Goal: Transaction & Acquisition: Purchase product/service

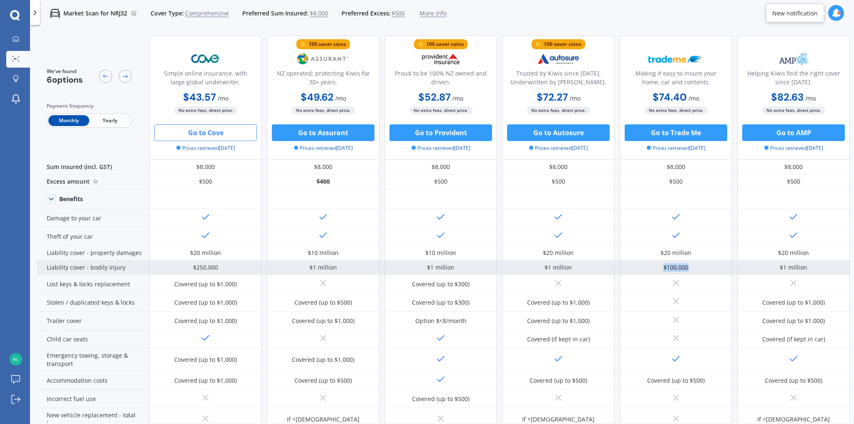
drag, startPoint x: 691, startPoint y: 268, endPoint x: 665, endPoint y: 268, distance: 26.3
click at [665, 268] on div "$100,000" at bounding box center [676, 267] width 113 height 15
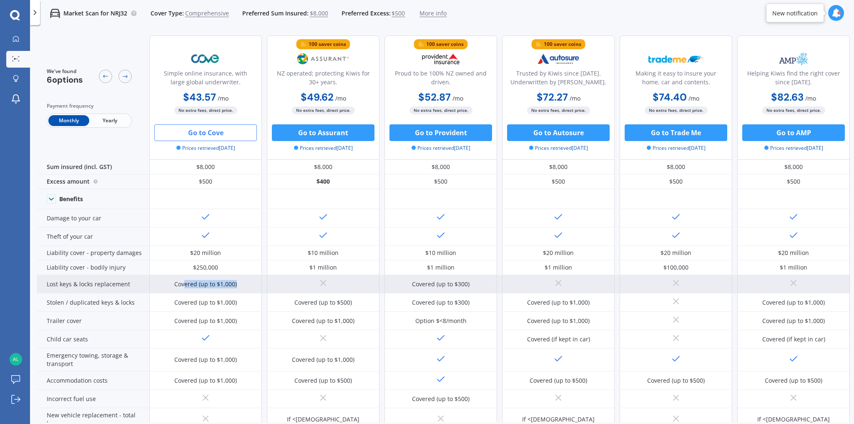
drag, startPoint x: 252, startPoint y: 282, endPoint x: 185, endPoint y: 281, distance: 66.7
click at [185, 281] on div "Covered (up to $1,000)" at bounding box center [205, 284] width 113 height 18
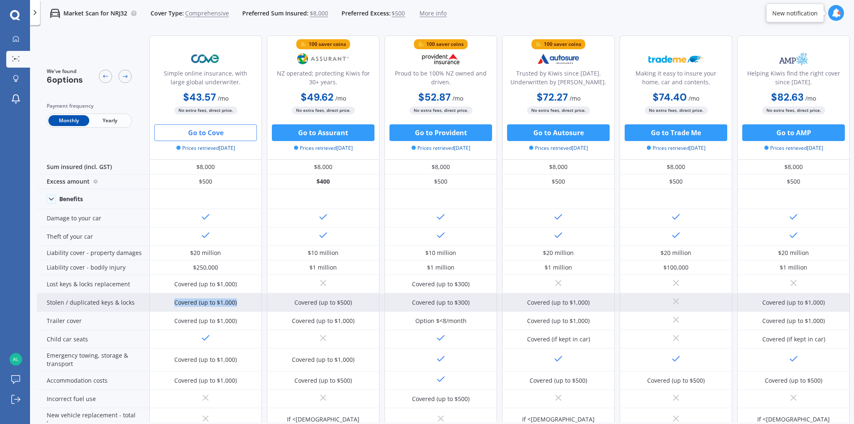
drag, startPoint x: 244, startPoint y: 302, endPoint x: 171, endPoint y: 300, distance: 72.6
click at [171, 300] on div "Covered (up to $1,000)" at bounding box center [205, 302] width 113 height 18
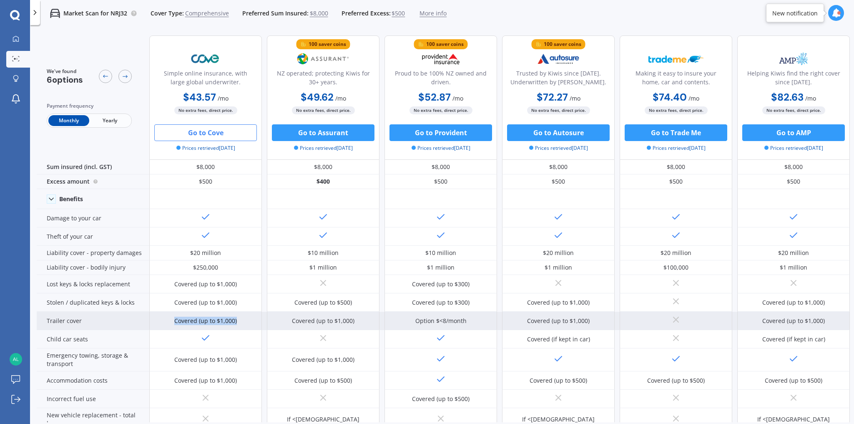
drag, startPoint x: 242, startPoint y: 324, endPoint x: 175, endPoint y: 317, distance: 67.1
click at [175, 317] on div "Covered (up to $1,000)" at bounding box center [205, 321] width 113 height 18
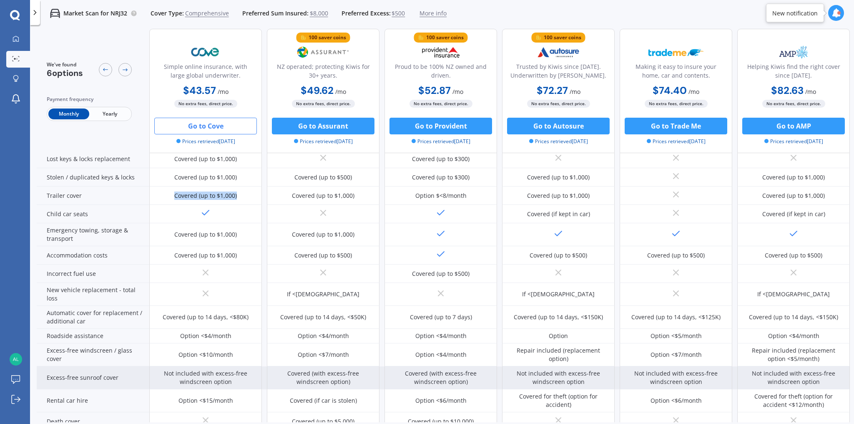
scroll to position [70, 0]
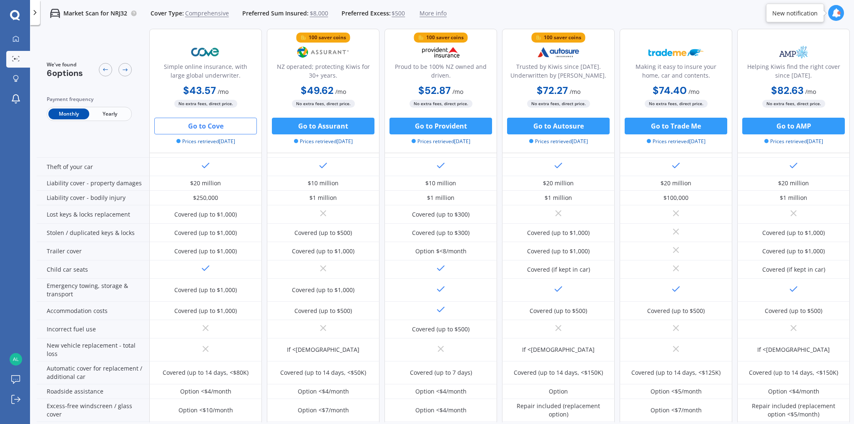
click at [114, 109] on span "Yearly" at bounding box center [109, 113] width 41 height 11
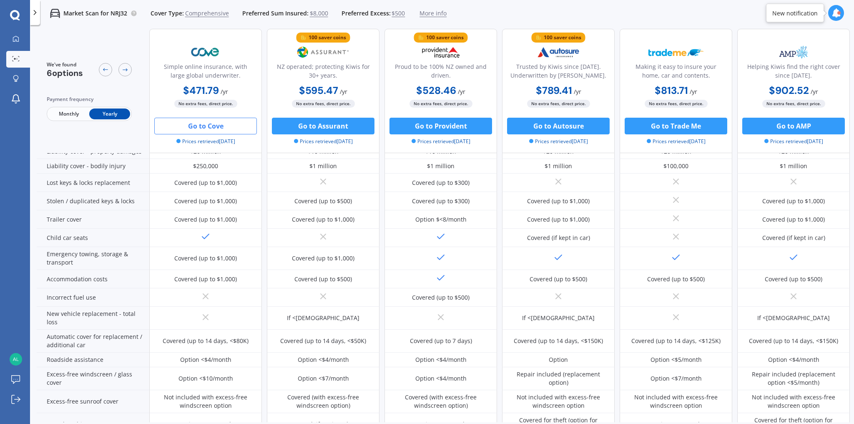
scroll to position [0, 0]
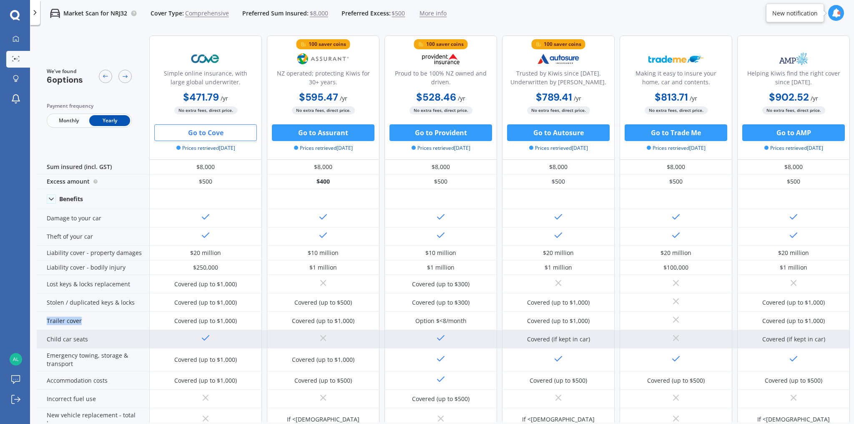
drag, startPoint x: 83, startPoint y: 321, endPoint x: 602, endPoint y: 344, distance: 519.9
click at [37, 324] on div "Trailer cover" at bounding box center [93, 321] width 113 height 18
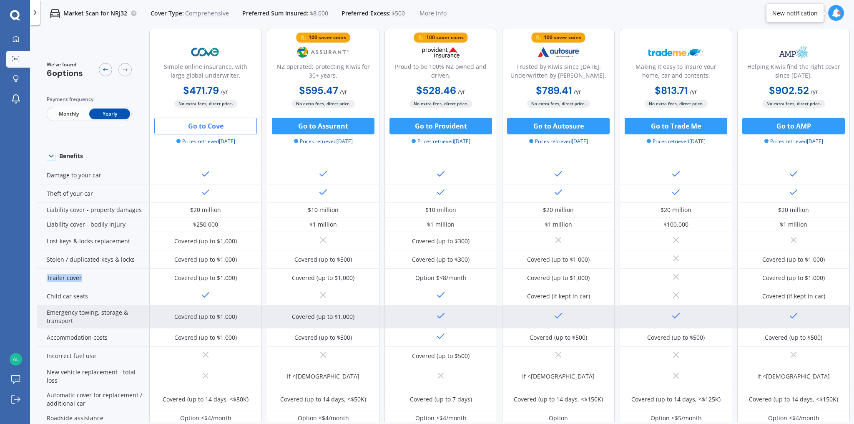
scroll to position [55, 0]
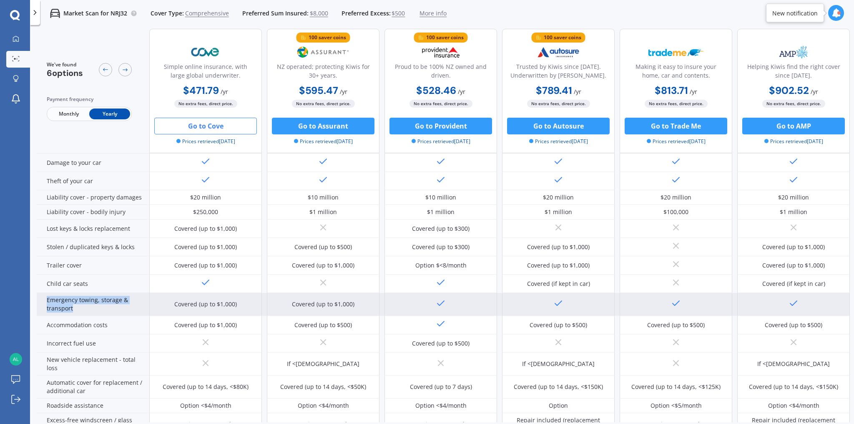
drag, startPoint x: 82, startPoint y: 311, endPoint x: 53, endPoint y: 296, distance: 32.3
click at [45, 300] on div "Emergency towing, storage & transport" at bounding box center [93, 304] width 113 height 23
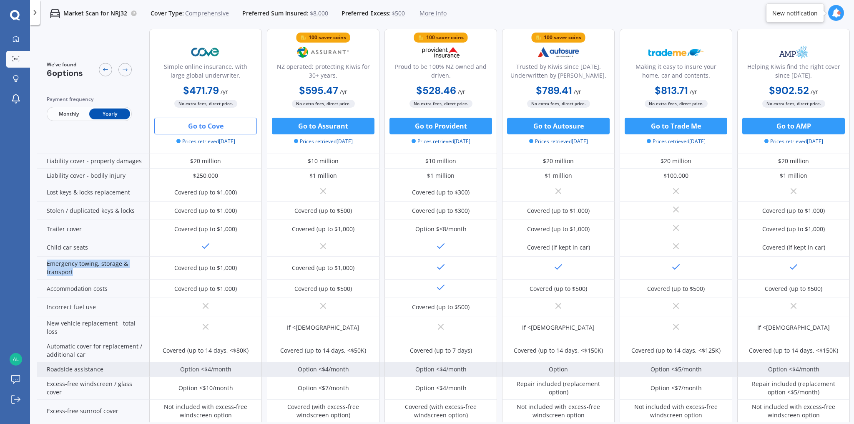
scroll to position [111, 0]
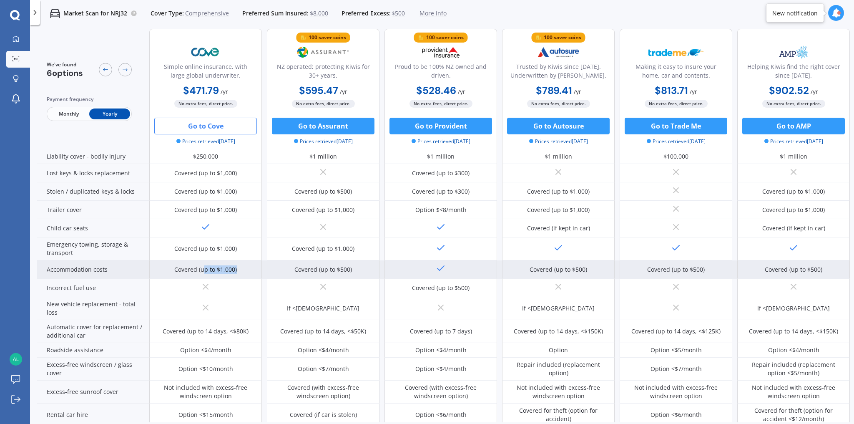
drag, startPoint x: 227, startPoint y: 271, endPoint x: 203, endPoint y: 269, distance: 23.9
click at [203, 269] on div "Covered (up to $1,000)" at bounding box center [205, 269] width 113 height 18
drag, startPoint x: 717, startPoint y: 269, endPoint x: 645, endPoint y: 269, distance: 72.2
click at [656, 268] on div "Covered (up to $500)" at bounding box center [676, 269] width 113 height 18
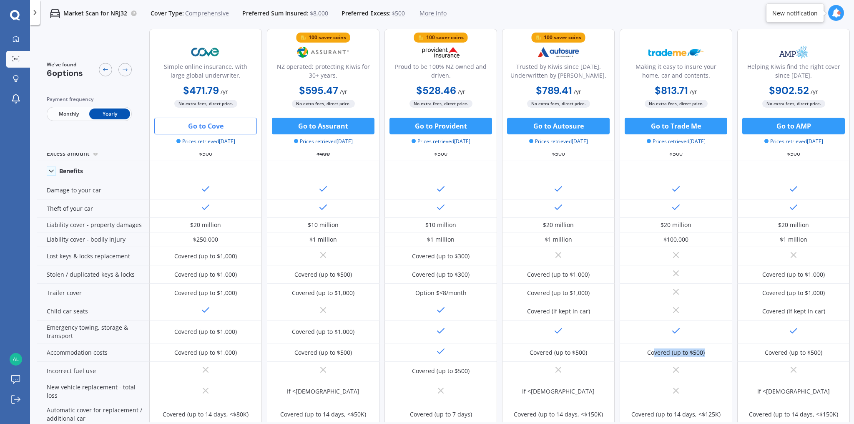
scroll to position [0, 0]
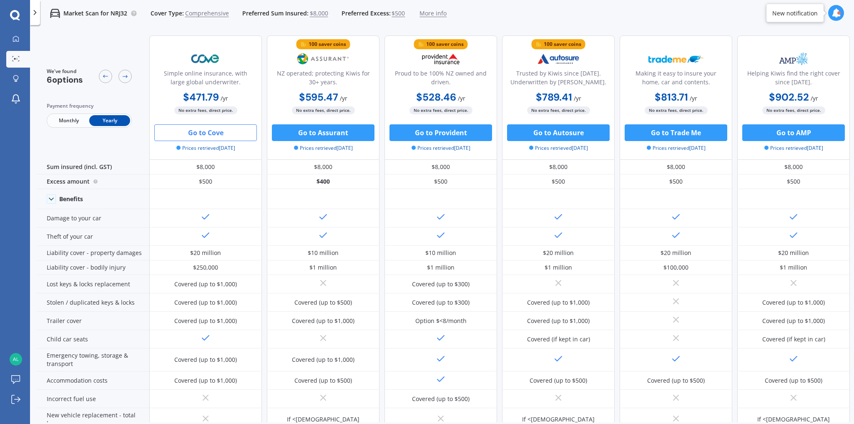
click at [73, 116] on span "Monthly" at bounding box center [68, 120] width 41 height 11
click at [110, 118] on span "Yearly" at bounding box center [109, 120] width 41 height 11
click at [59, 112] on div "Payment frequency Monthly Yearly" at bounding box center [89, 115] width 85 height 26
click at [71, 123] on span "Monthly" at bounding box center [68, 120] width 41 height 11
click at [101, 120] on span "Yearly" at bounding box center [109, 120] width 41 height 11
